Goal: Transaction & Acquisition: Purchase product/service

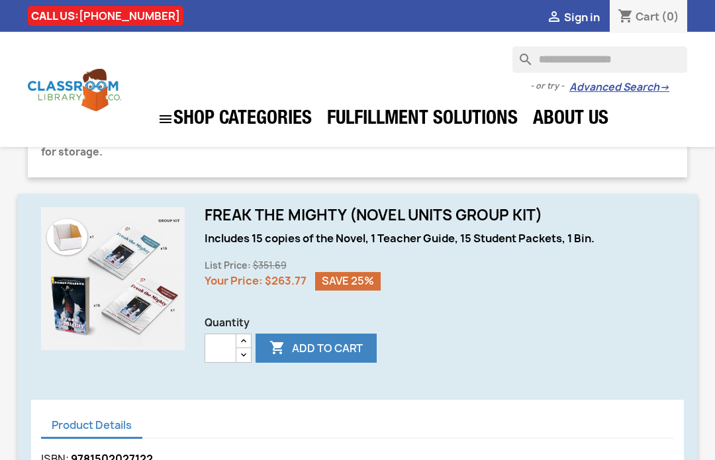
scroll to position [304, 0]
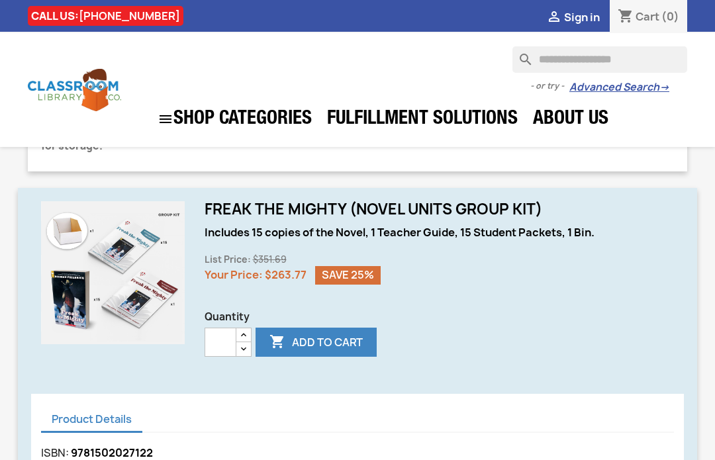
click at [244, 331] on icon "button" at bounding box center [243, 335] width 11 height 11
click at [244, 332] on icon "button" at bounding box center [243, 335] width 11 height 11
click at [239, 345] on icon "button" at bounding box center [243, 348] width 11 height 11
click at [241, 348] on icon "button" at bounding box center [243, 348] width 11 height 11
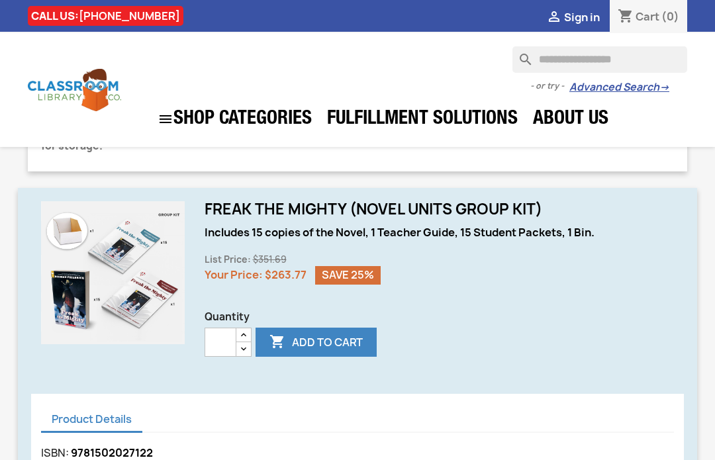
type input "*"
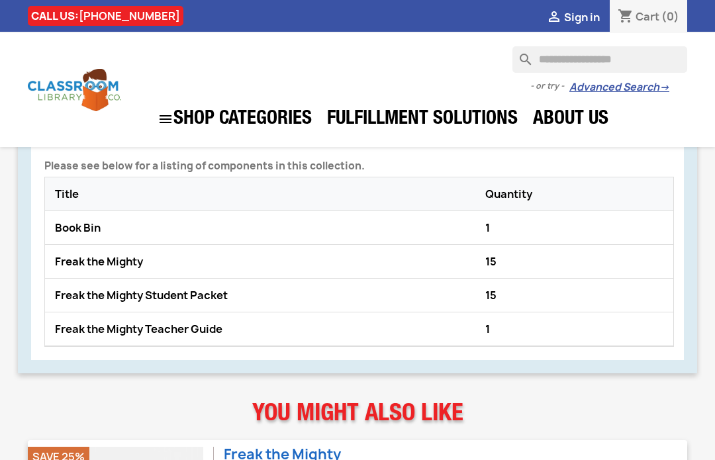
scroll to position [802, 0]
click at [555, 256] on div "15" at bounding box center [574, 261] width 185 height 20
click at [542, 251] on div "15" at bounding box center [574, 261] width 185 height 20
click at [482, 268] on div "15" at bounding box center [574, 261] width 185 height 20
click at [498, 256] on div "15" at bounding box center [574, 261] width 185 height 20
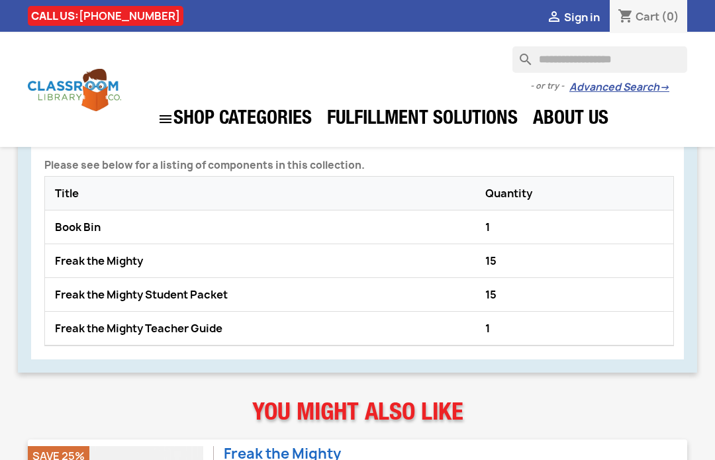
click at [488, 270] on div "15" at bounding box center [574, 261] width 185 height 20
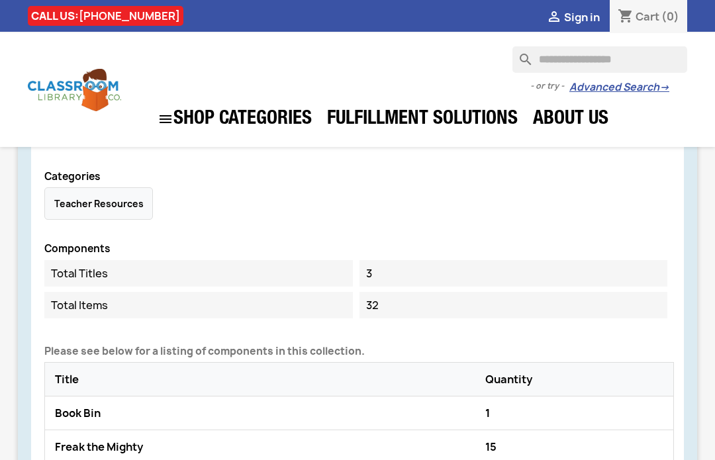
scroll to position [602, 0]
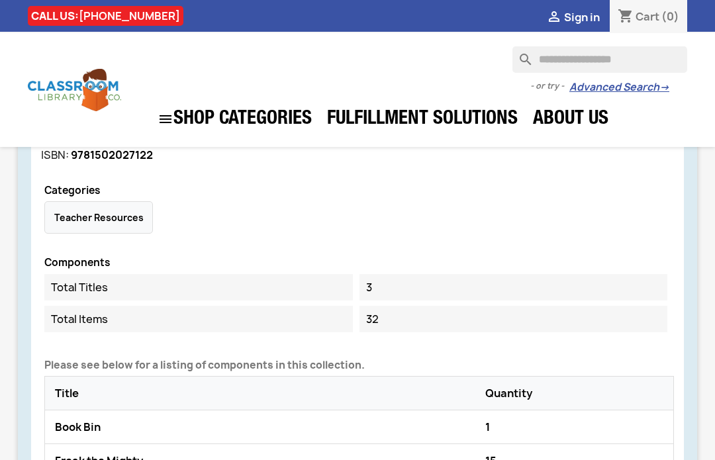
click at [615, 54] on input "Search" at bounding box center [599, 59] width 175 height 26
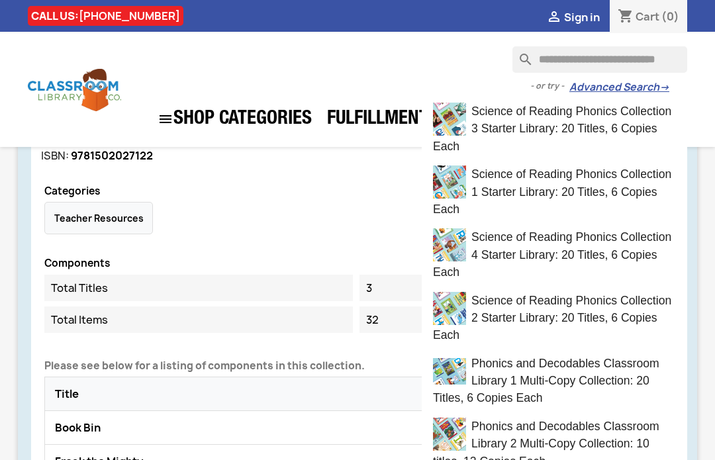
type input "**********"
